Goal: Task Accomplishment & Management: Manage account settings

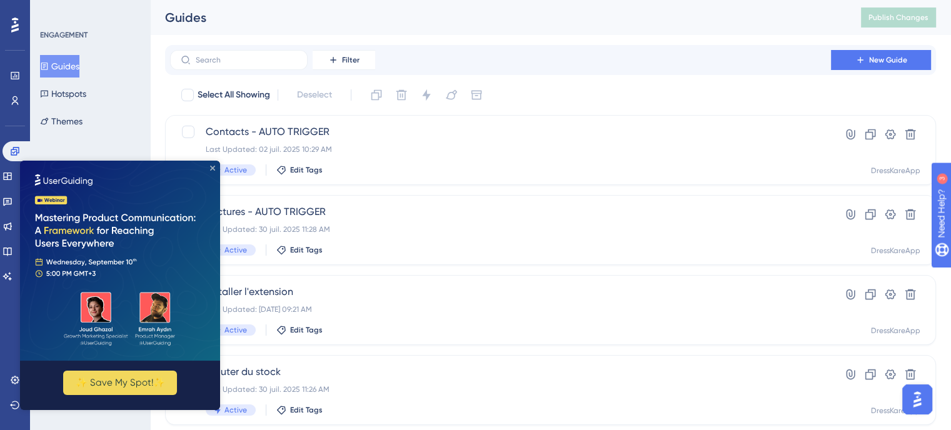
click at [211, 169] on icon "Close Preview" at bounding box center [212, 168] width 5 height 5
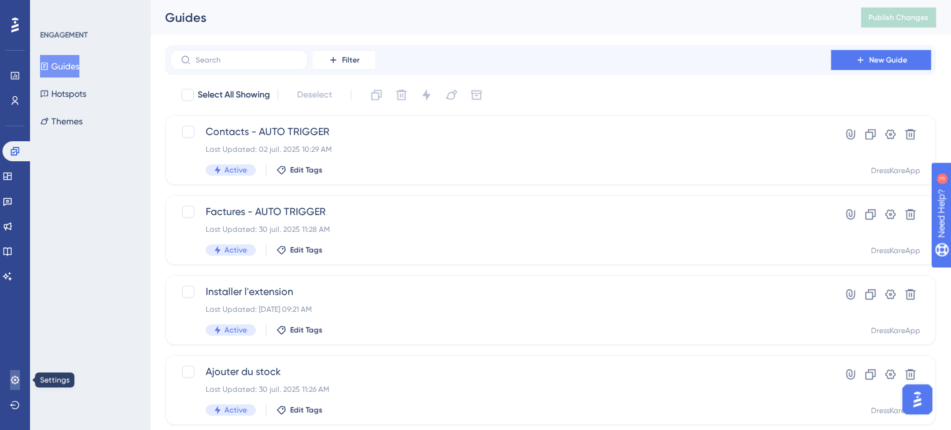
click at [10, 374] on link at bounding box center [15, 380] width 10 height 20
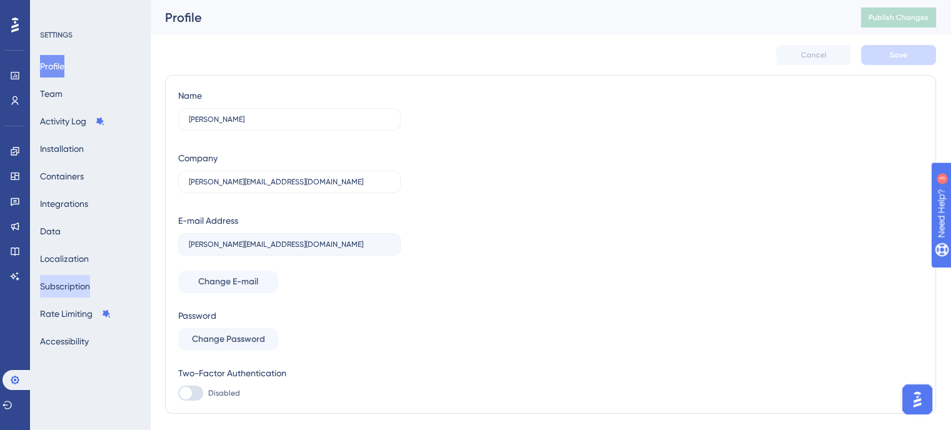
click at [75, 287] on button "Subscription" at bounding box center [65, 286] width 50 height 23
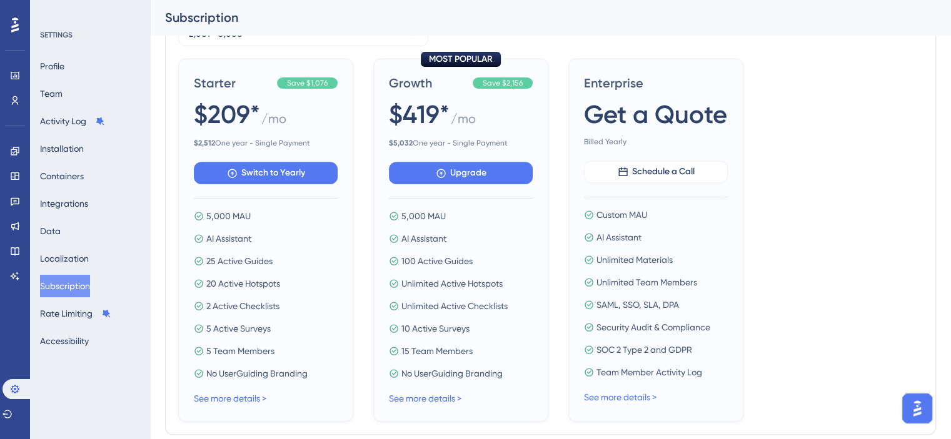
scroll to position [621, 0]
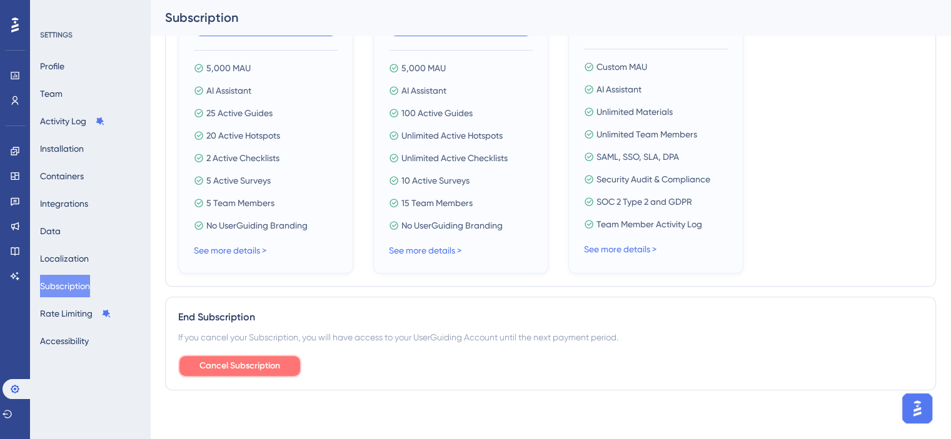
click at [254, 370] on span "Cancel Subscription" at bounding box center [239, 366] width 81 height 15
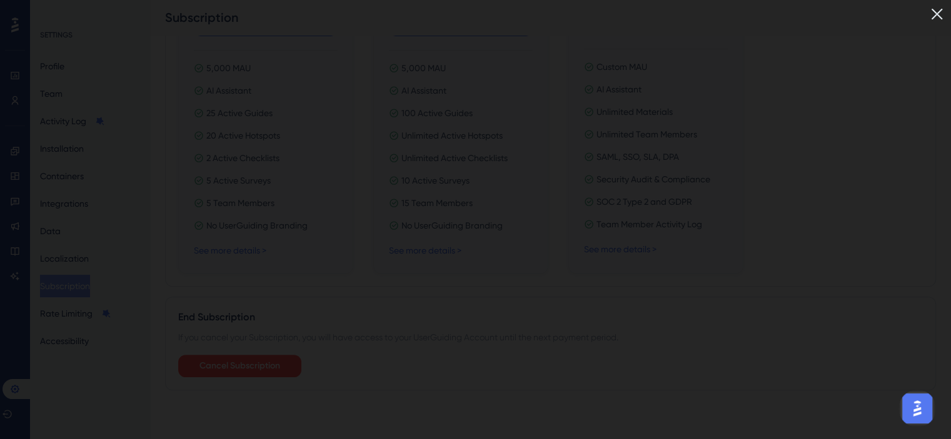
click at [943, 14] on img at bounding box center [936, 14] width 21 height 21
